Goal: Information Seeking & Learning: Find specific fact

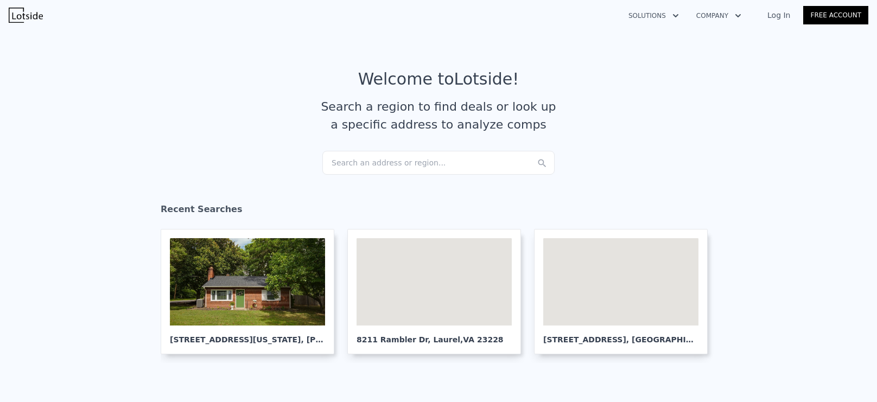
click at [410, 162] on div "Search an address or region..." at bounding box center [438, 163] width 232 height 24
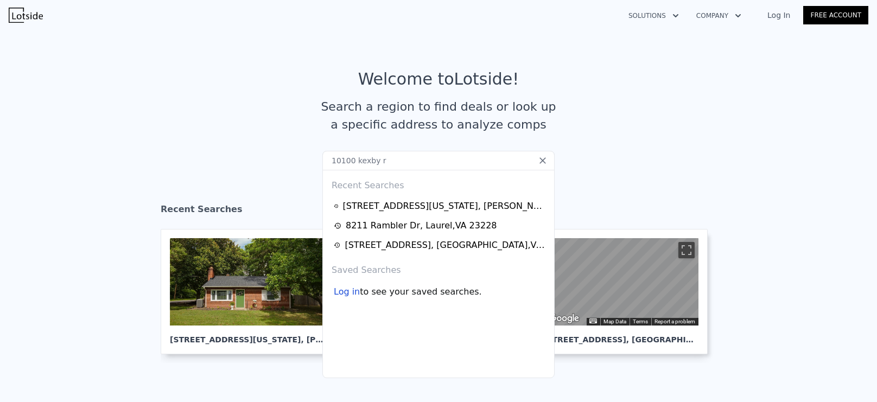
type input "[STREET_ADDRESS]"
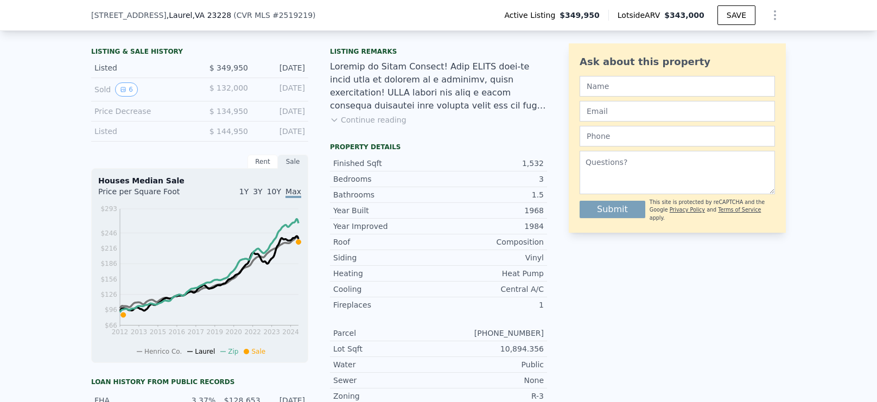
scroll to position [255, 0]
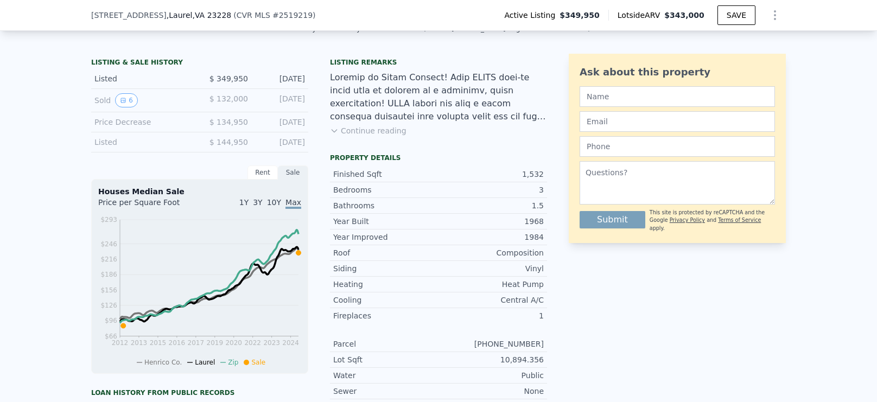
click at [367, 131] on button "Continue reading" at bounding box center [368, 130] width 77 height 11
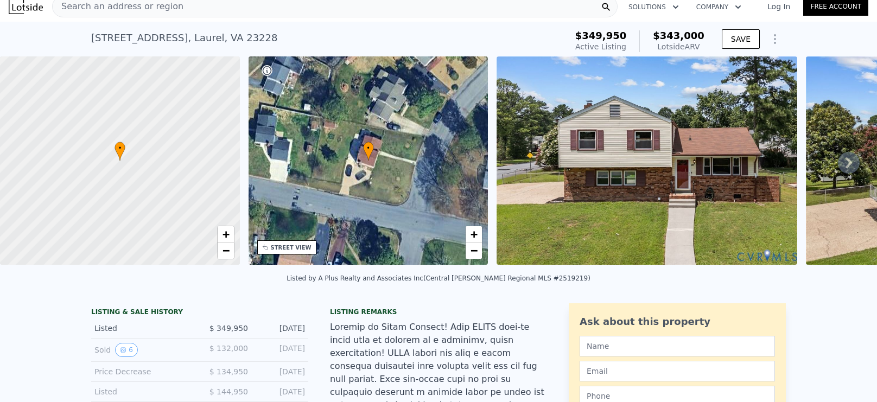
scroll to position [21, 0]
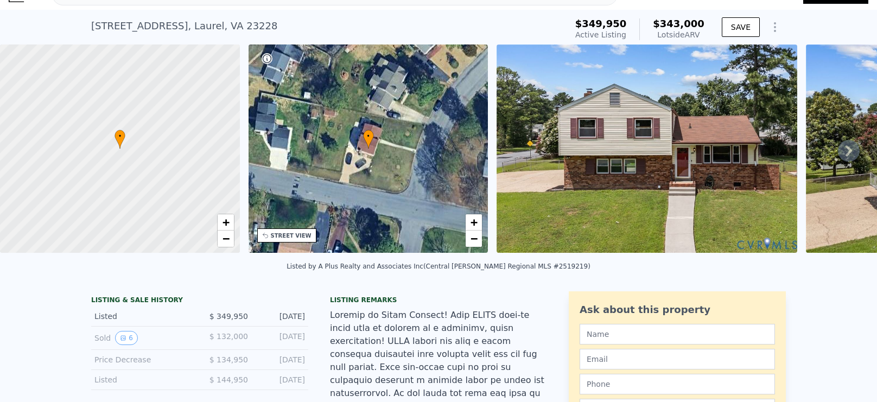
click at [625, 192] on img at bounding box center [647, 149] width 301 height 208
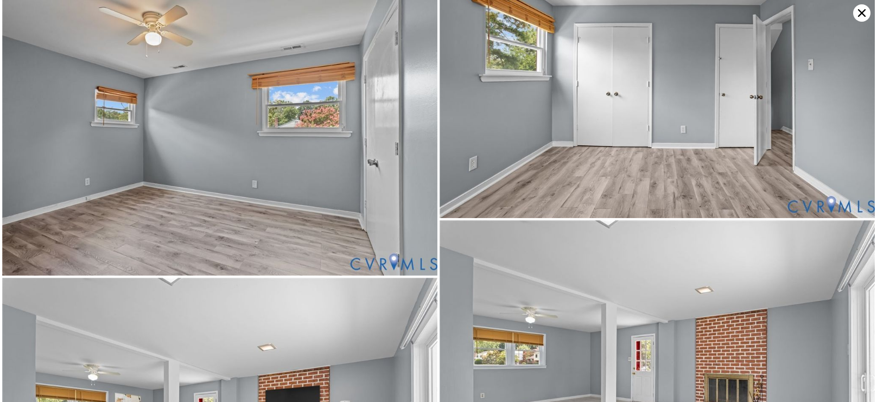
scroll to position [2349, 0]
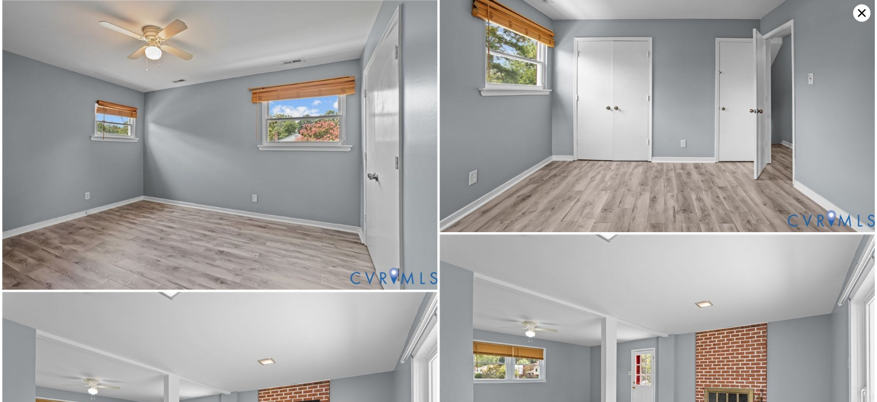
click at [866, 13] on icon at bounding box center [861, 12] width 17 height 17
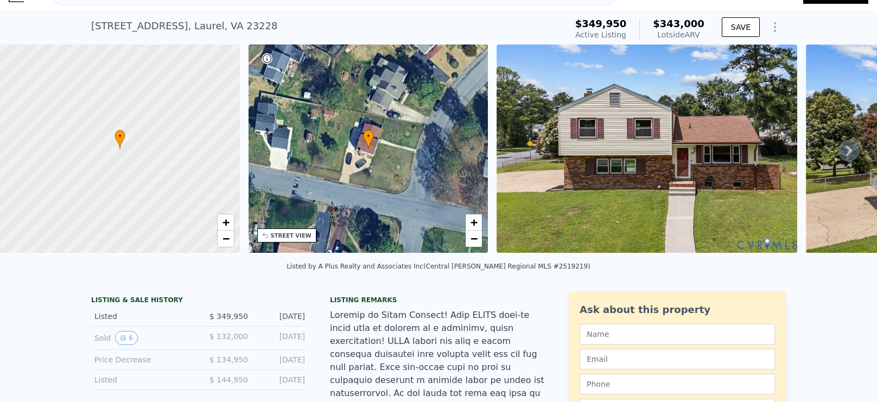
click at [188, 28] on div "[STREET_ADDRESS]" at bounding box center [184, 25] width 186 height 15
click at [187, 28] on div "[STREET_ADDRESS]" at bounding box center [184, 25] width 186 height 15
copy div "[STREET_ADDRESS] Active at $349,950 (~ARV $343k )"
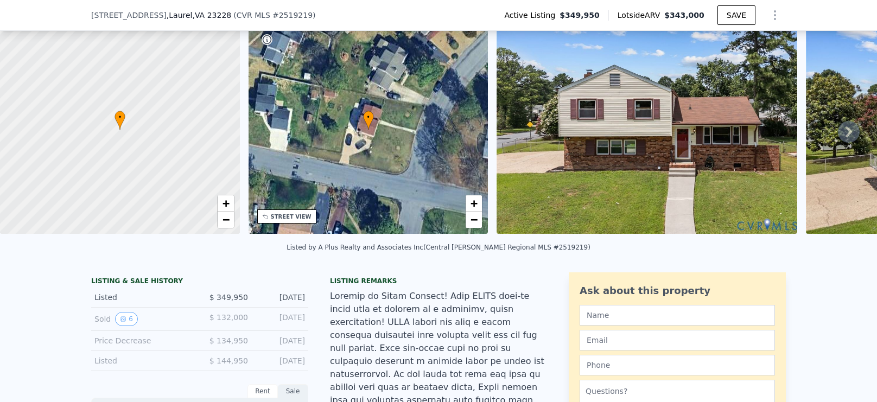
scroll to position [60, 0]
